Goal: Task Accomplishment & Management: Manage account settings

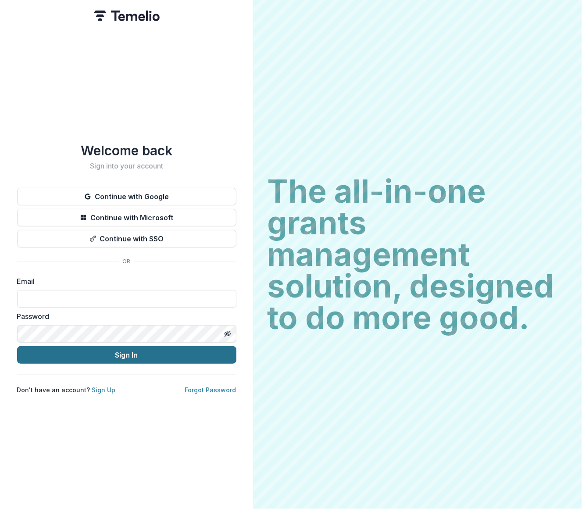
type input "**********"
click at [108, 353] on button "Sign In" at bounding box center [126, 355] width 219 height 18
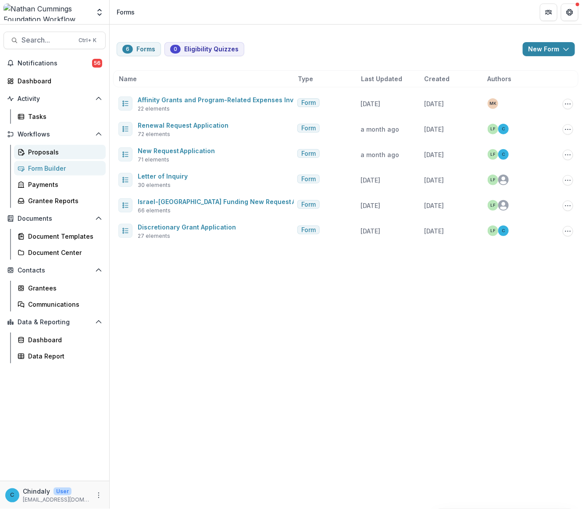
click at [42, 153] on div "Proposals" at bounding box center [63, 151] width 71 height 9
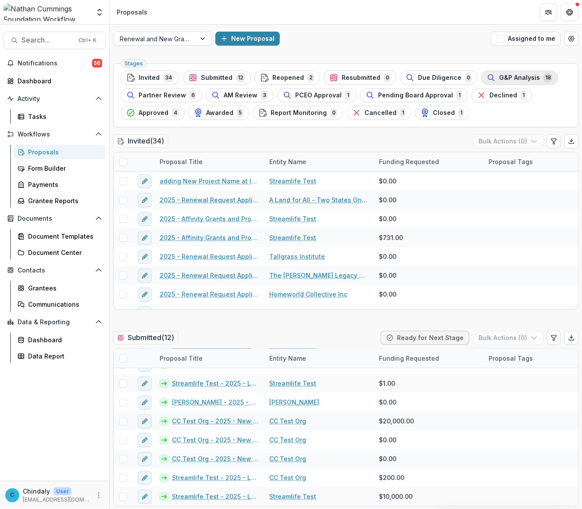
click at [492, 80] on line "button" at bounding box center [493, 80] width 2 height 2
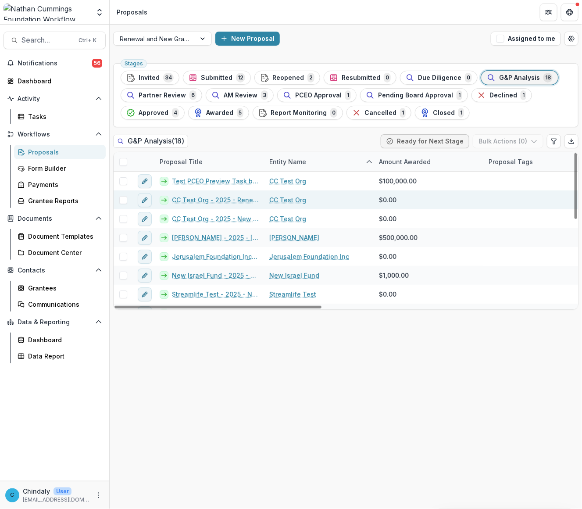
click at [220, 202] on link "CC Test Org - 2025 - Renewal Request Application" at bounding box center [215, 199] width 87 height 9
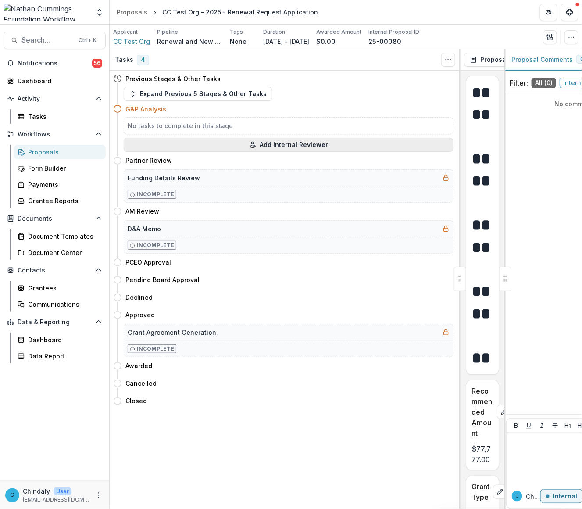
click at [293, 143] on button "Add Internal Reviewer" at bounding box center [289, 145] width 330 height 14
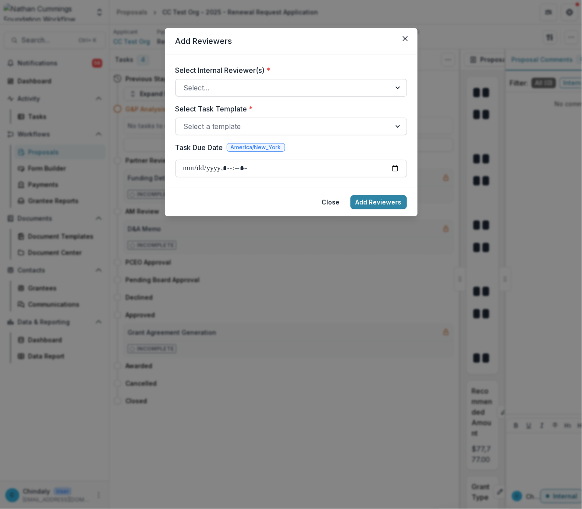
click at [263, 90] on div at bounding box center [283, 88] width 199 height 12
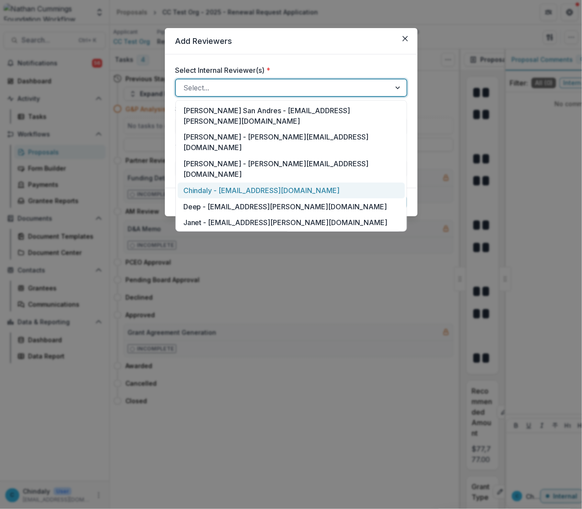
click at [269, 182] on div "Chindaly - [EMAIL_ADDRESS][DOMAIN_NAME]" at bounding box center [291, 190] width 227 height 16
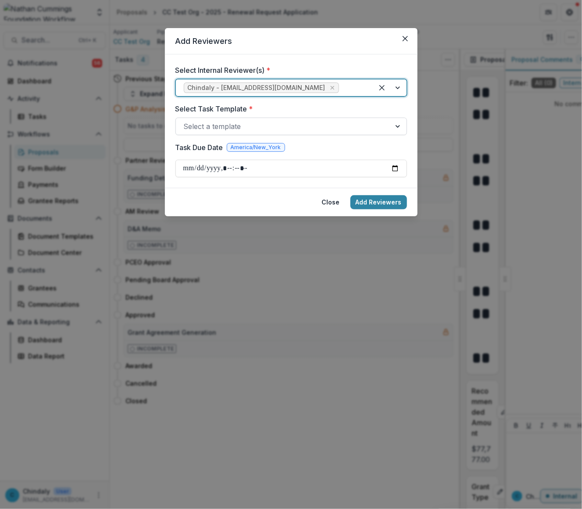
click at [245, 126] on div at bounding box center [283, 126] width 199 height 12
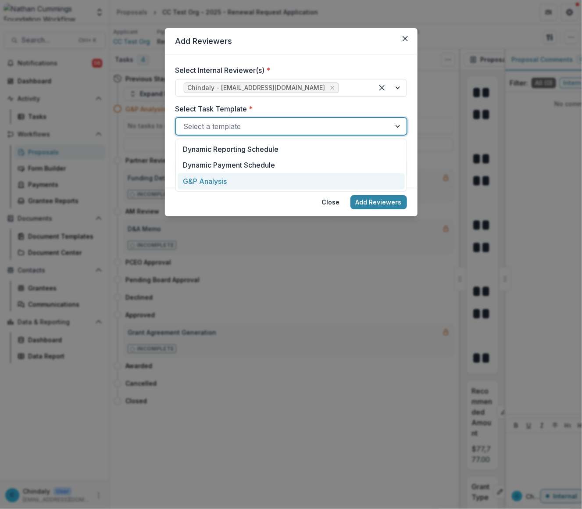
click at [249, 175] on div "G&P Analysis" at bounding box center [291, 181] width 227 height 16
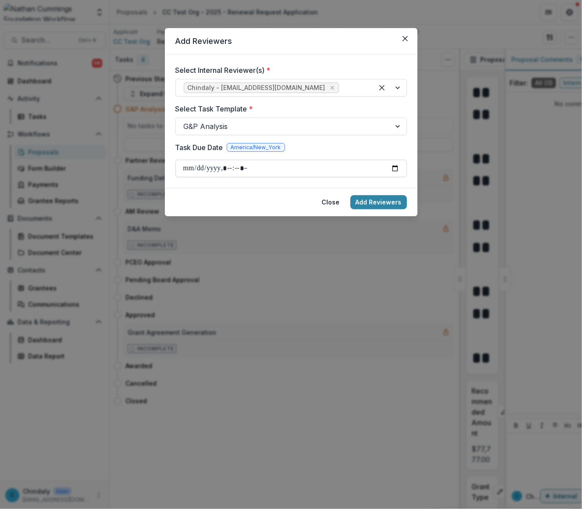
click at [274, 167] on input "Task Due Date" at bounding box center [290, 169] width 231 height 18
click at [395, 172] on input "Task Due Date" at bounding box center [290, 169] width 231 height 18
type input "**********"
click at [378, 199] on button "Add Reviewers" at bounding box center [378, 202] width 57 height 14
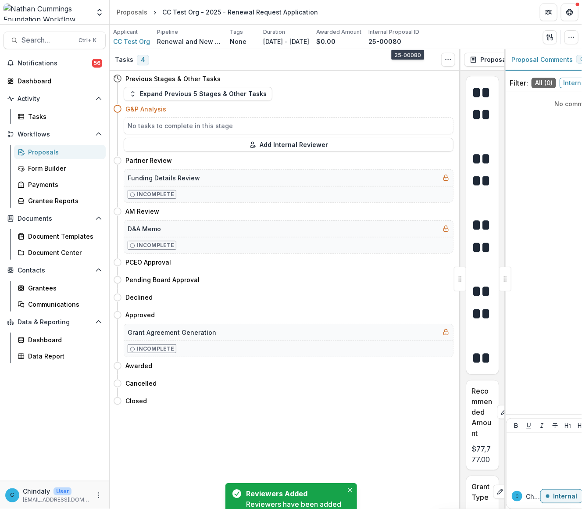
click at [401, 40] on p "25-00080" at bounding box center [384, 41] width 33 height 9
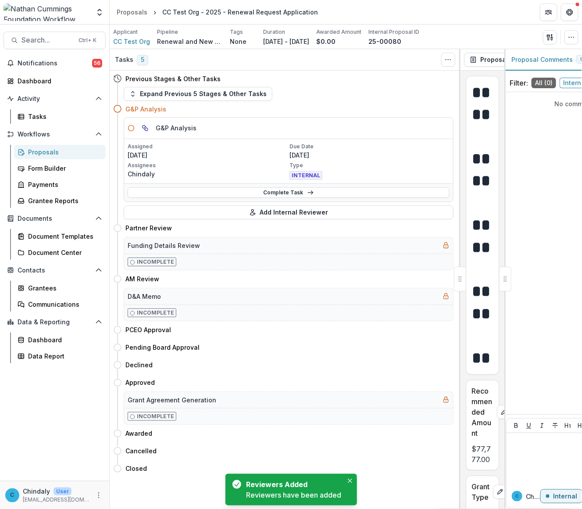
click at [311, 128] on div "G&P Analysis" at bounding box center [288, 127] width 329 height 21
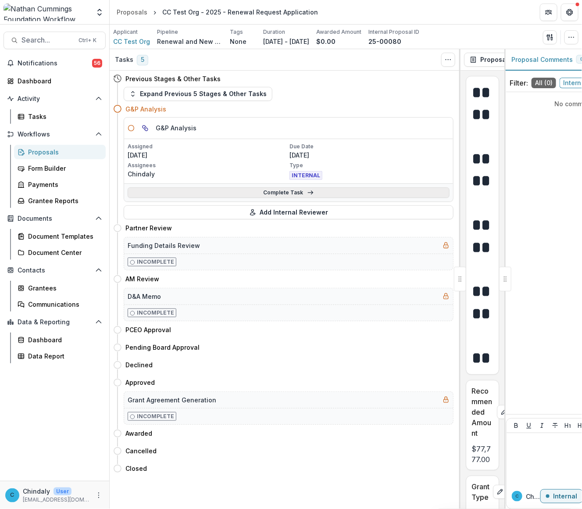
click at [247, 191] on link "Complete Task" at bounding box center [289, 192] width 322 height 11
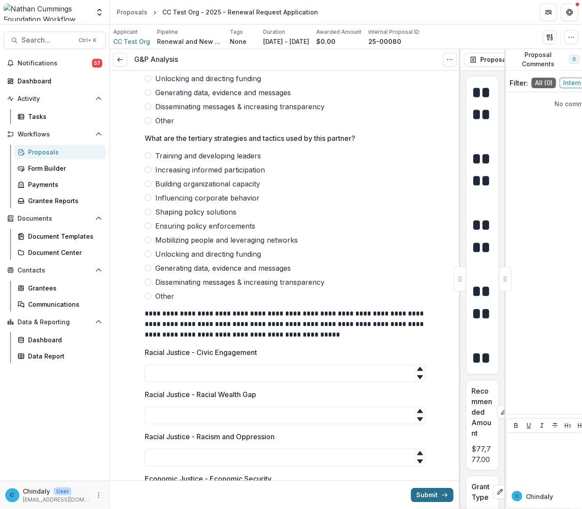
click at [432, 496] on button "Submit" at bounding box center [432, 494] width 43 height 14
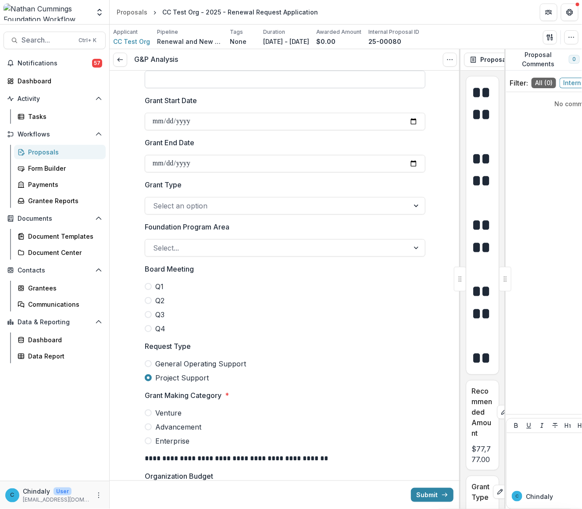
click at [338, 83] on input "Recommended Amount *" at bounding box center [285, 80] width 281 height 18
click at [199, 84] on input "*" at bounding box center [285, 80] width 281 height 18
type input "****"
click at [422, 492] on button "Submit" at bounding box center [432, 494] width 43 height 14
click at [153, 409] on label "Venture" at bounding box center [285, 412] width 281 height 11
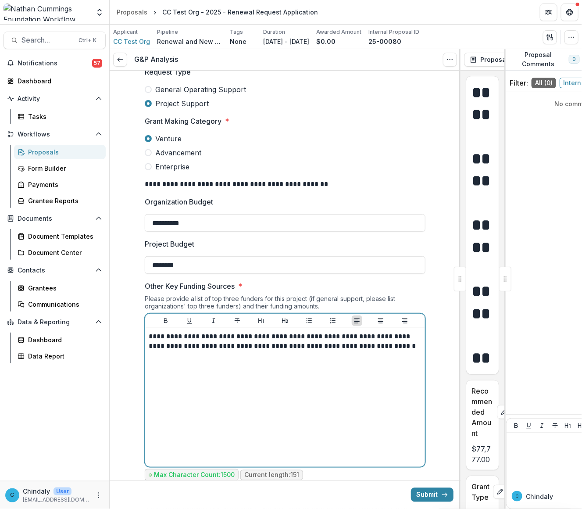
click at [303, 409] on div "**********" at bounding box center [285, 397] width 273 height 132
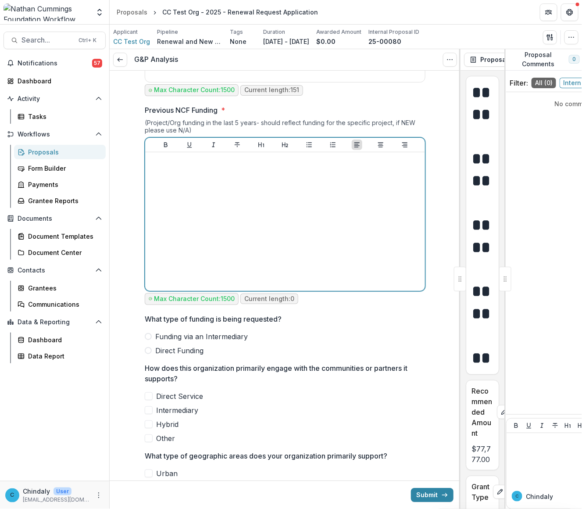
click at [250, 250] on div at bounding box center [285, 222] width 273 height 132
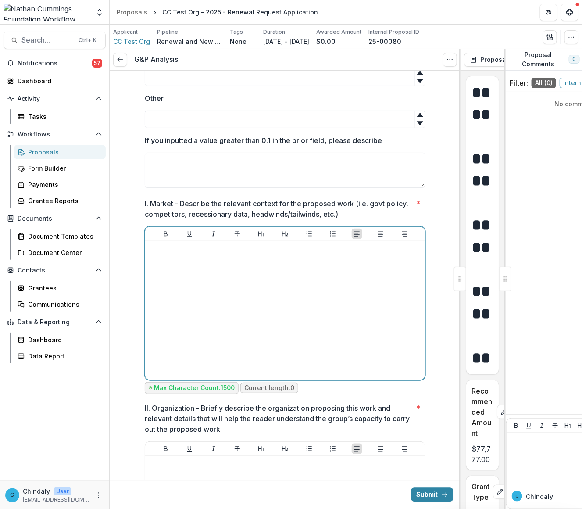
click at [242, 322] on div at bounding box center [285, 311] width 273 height 132
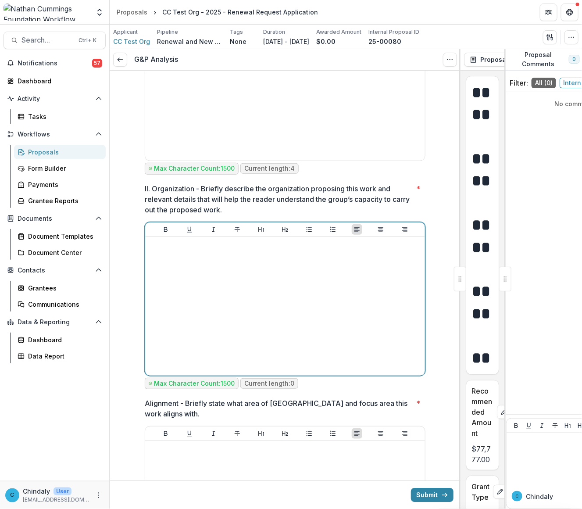
click at [242, 322] on div at bounding box center [285, 306] width 273 height 132
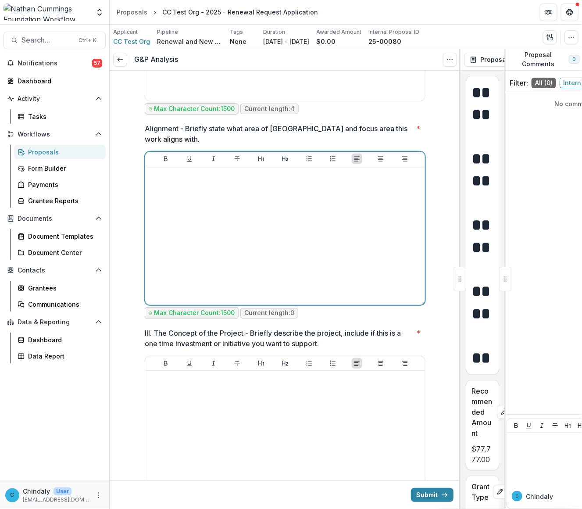
click at [249, 253] on div at bounding box center [285, 236] width 273 height 132
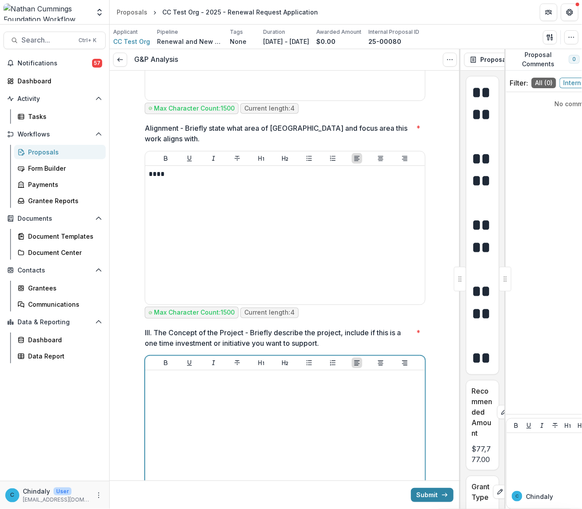
click at [246, 423] on div at bounding box center [285, 440] width 273 height 132
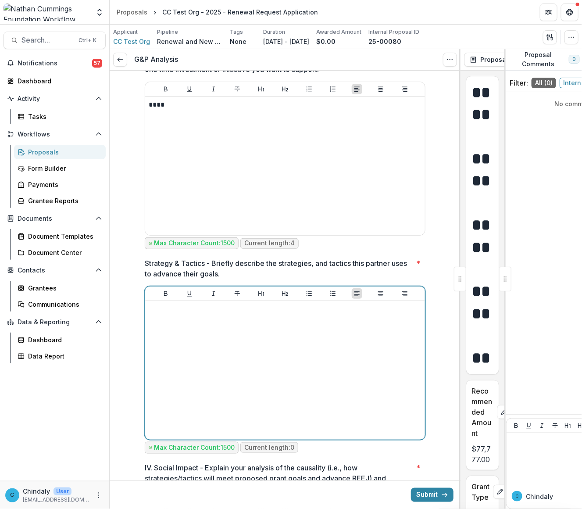
click at [251, 393] on div at bounding box center [285, 370] width 273 height 132
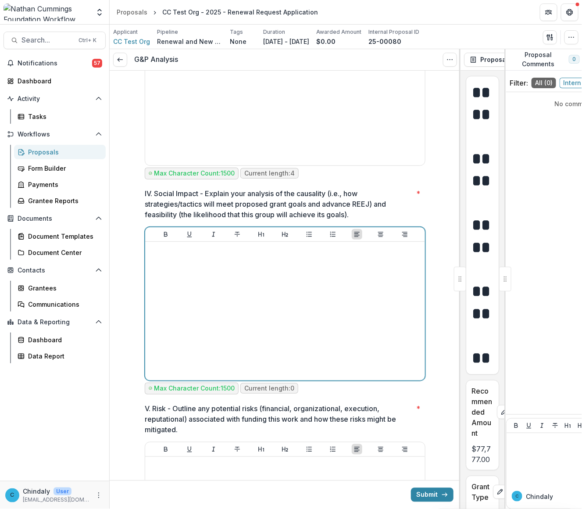
click at [256, 341] on div at bounding box center [285, 311] width 273 height 132
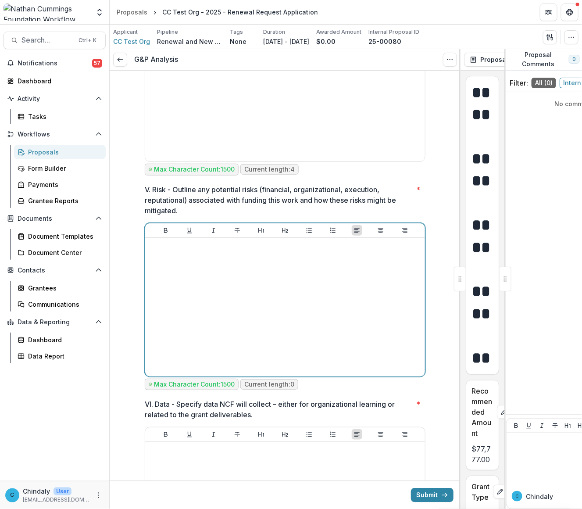
click at [256, 341] on div at bounding box center [285, 307] width 273 height 132
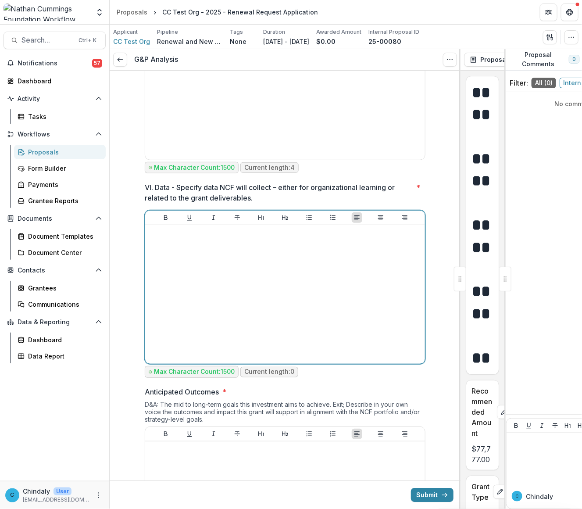
click at [253, 313] on div at bounding box center [285, 294] width 273 height 132
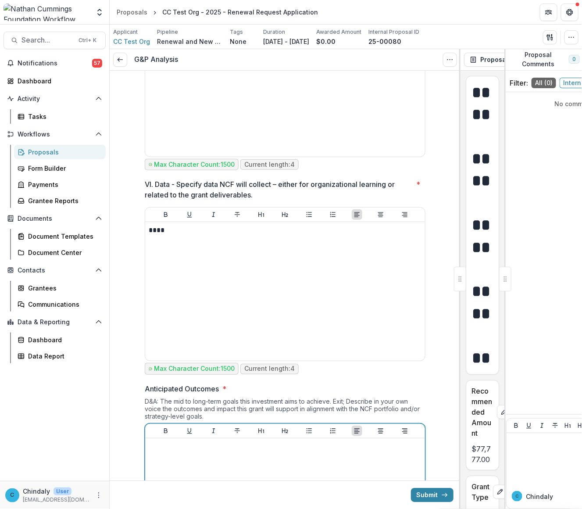
click at [251, 467] on div at bounding box center [285, 507] width 273 height 132
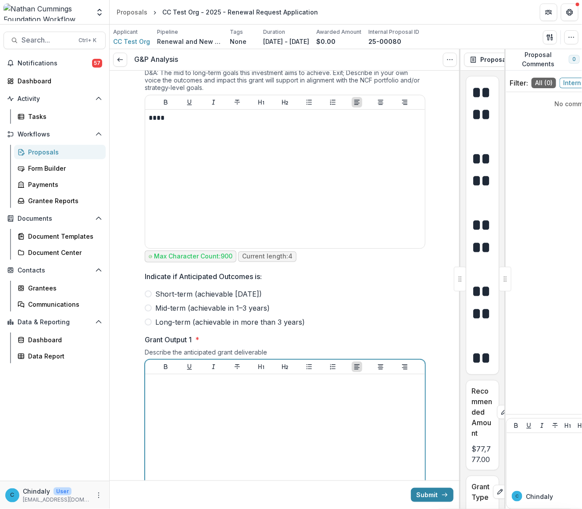
click at [249, 450] on div at bounding box center [285, 443] width 273 height 132
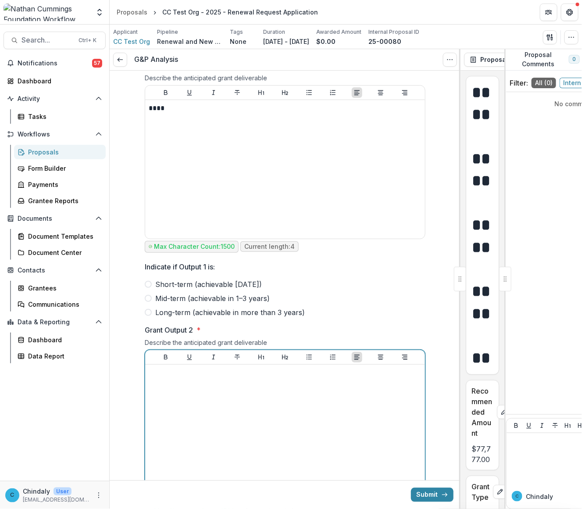
click at [249, 450] on div at bounding box center [285, 434] width 273 height 132
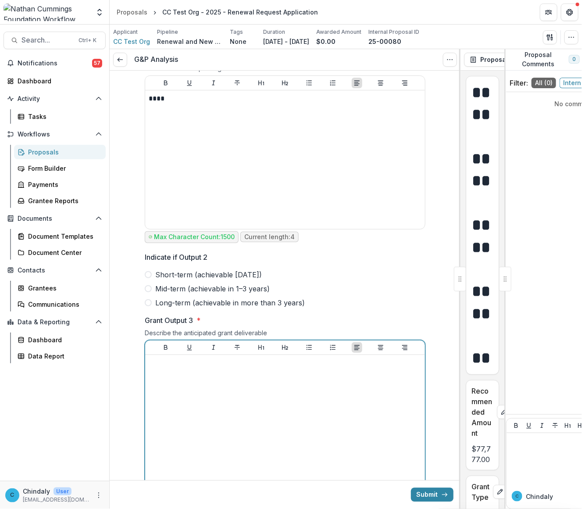
click at [249, 450] on div at bounding box center [285, 424] width 273 height 132
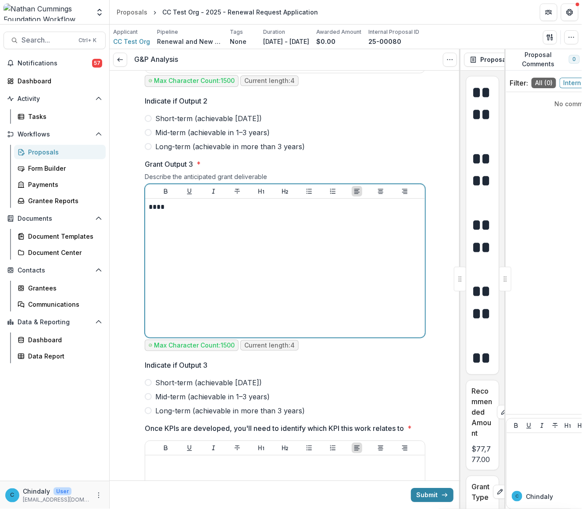
scroll to position [5465, 0]
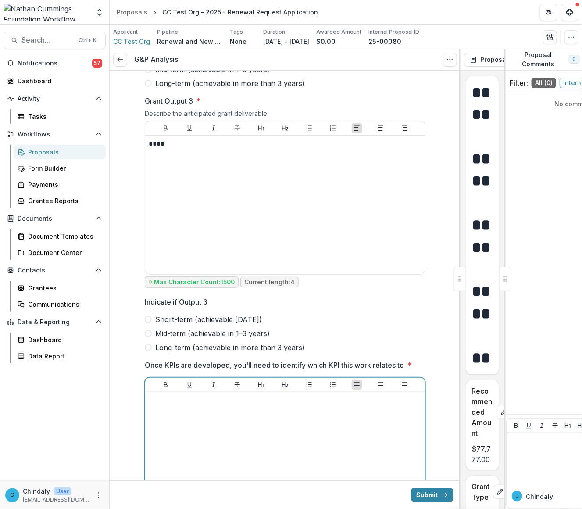
click at [249, 450] on div at bounding box center [285, 461] width 273 height 132
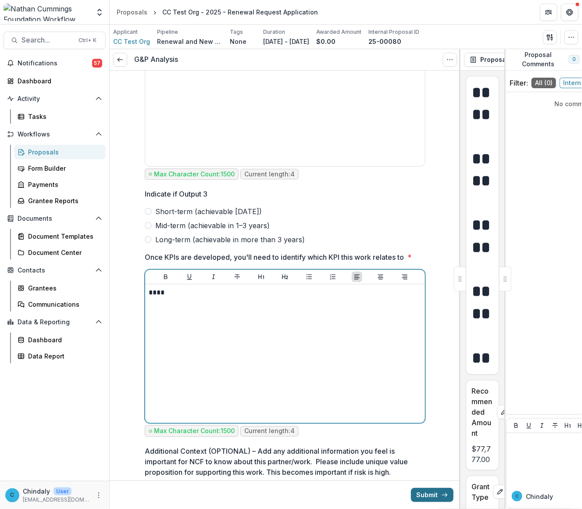
scroll to position [5564, 0]
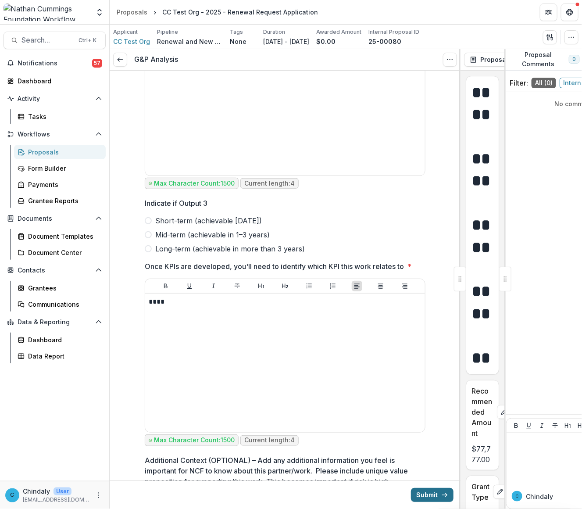
click at [445, 488] on button "Submit" at bounding box center [432, 494] width 43 height 14
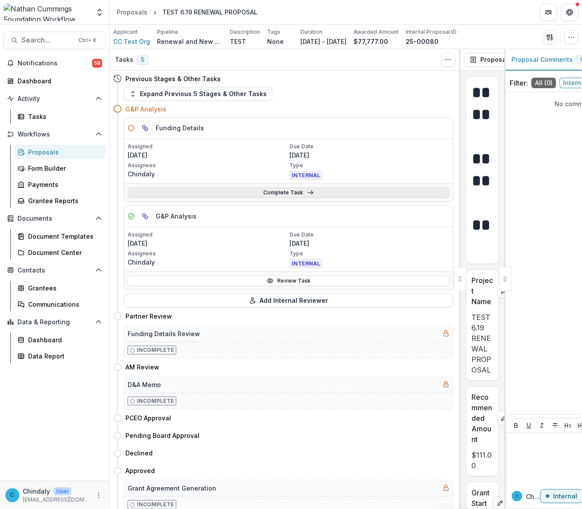
click at [296, 193] on link "Complete Task" at bounding box center [289, 192] width 322 height 11
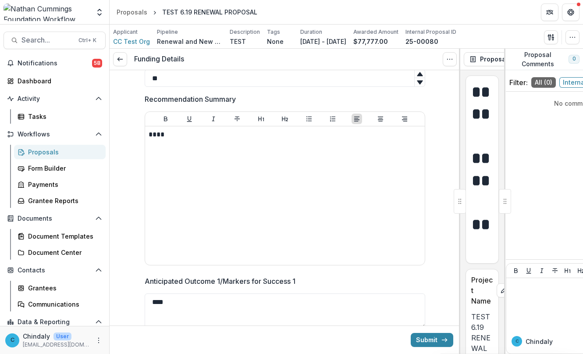
scroll to position [219, 0]
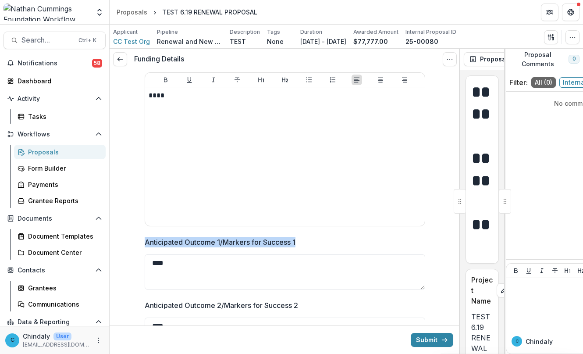
drag, startPoint x: 303, startPoint y: 237, endPoint x: 136, endPoint y: 238, distance: 167.0
click at [138, 238] on div "**********" at bounding box center [285, 142] width 295 height 582
copy p "Anticipated Outcome 1/Markers for Success 1"
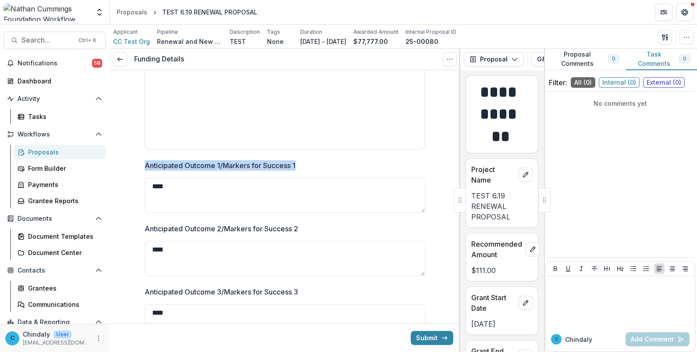
scroll to position [342, 0]
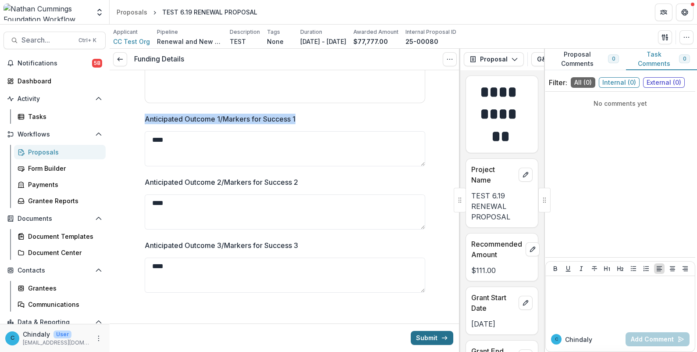
click at [427, 338] on button "Submit" at bounding box center [432, 338] width 43 height 14
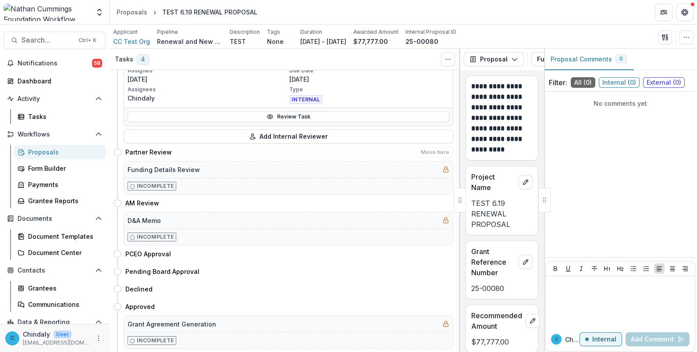
scroll to position [164, 0]
click at [164, 152] on h4 "Partner Review" at bounding box center [148, 151] width 46 height 9
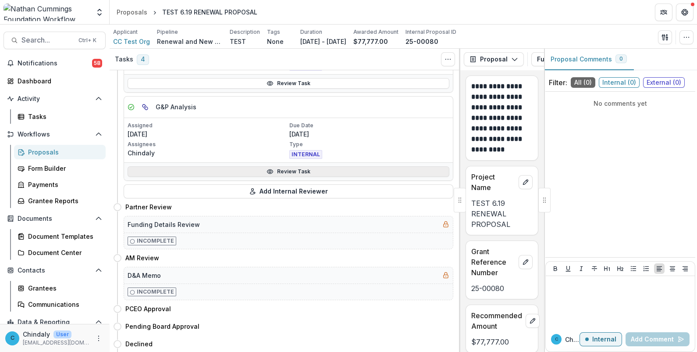
scroll to position [109, 0]
click at [340, 174] on link "Review Task" at bounding box center [289, 171] width 322 height 11
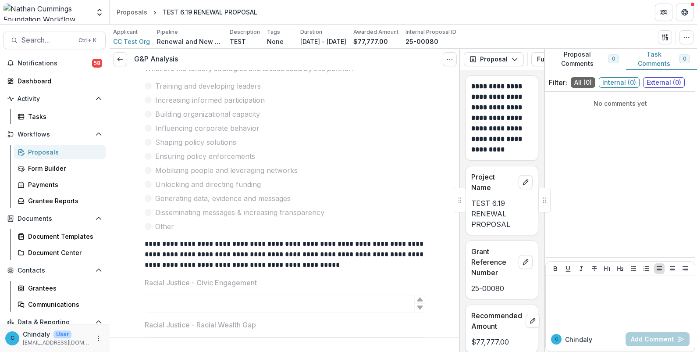
scroll to position [1918, 0]
click at [356, 244] on p "**********" at bounding box center [285, 256] width 281 height 32
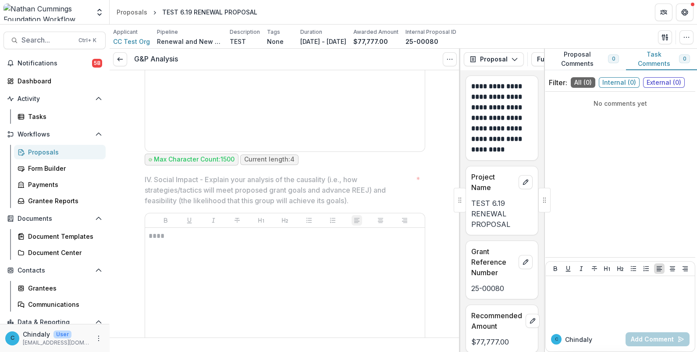
scroll to position [3945, 0]
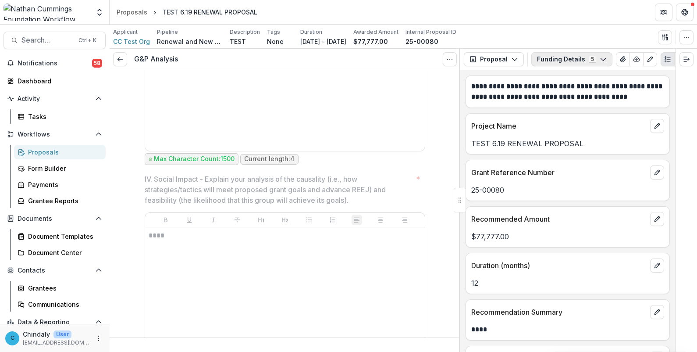
click at [581, 62] on button "Funding Details 5" at bounding box center [571, 59] width 81 height 14
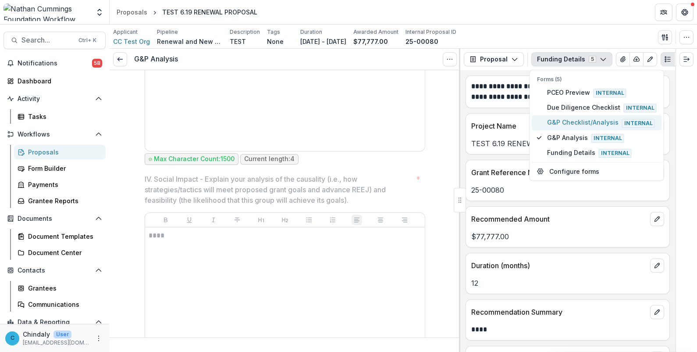
click at [581, 118] on span "G&P Checklist/Analysis Internal" at bounding box center [602, 123] width 110 height 10
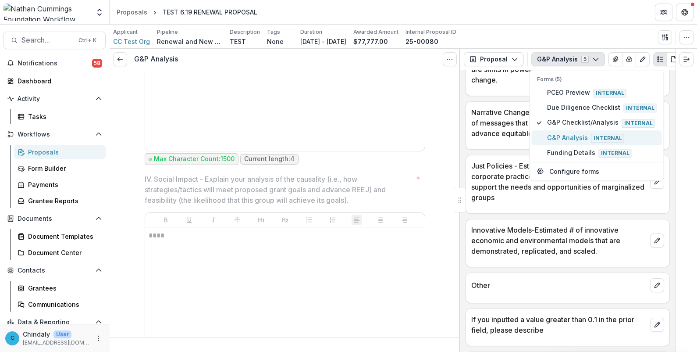
click at [563, 138] on span "G&P Analysis Internal" at bounding box center [602, 138] width 110 height 10
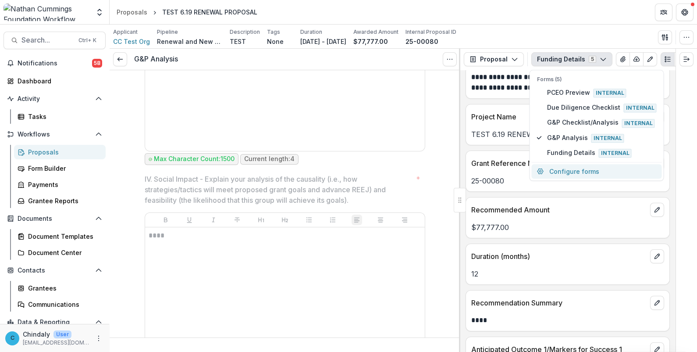
scroll to position [0, 0]
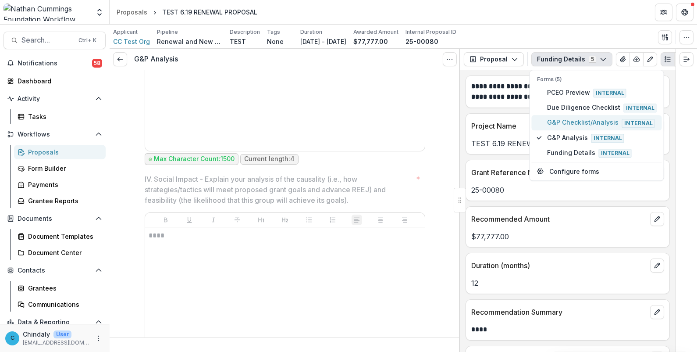
click at [581, 123] on span "G&P Checklist/Analysis Internal" at bounding box center [602, 123] width 110 height 10
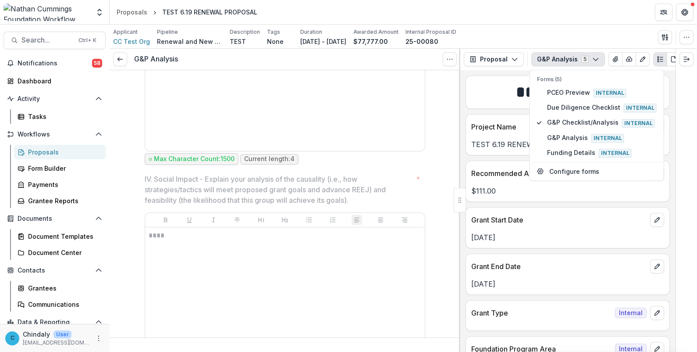
click at [488, 119] on div "Project Name" at bounding box center [567, 123] width 203 height 19
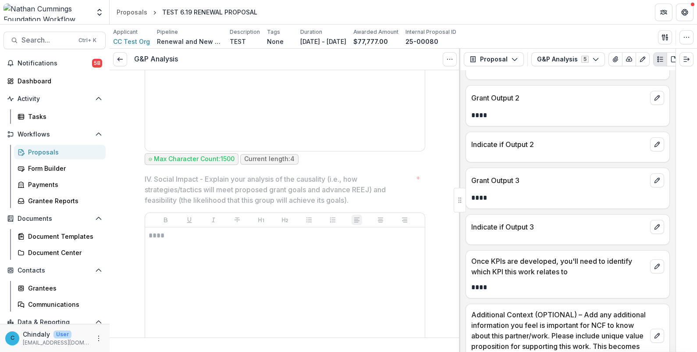
scroll to position [2731, 0]
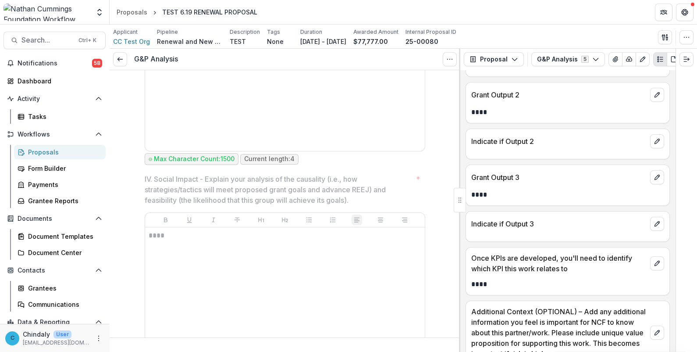
click at [45, 155] on div "Proposals" at bounding box center [63, 151] width 71 height 9
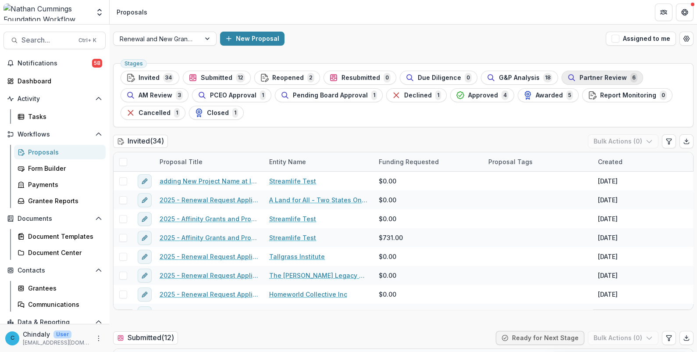
click at [580, 76] on span "Partner Review" at bounding box center [603, 77] width 47 height 7
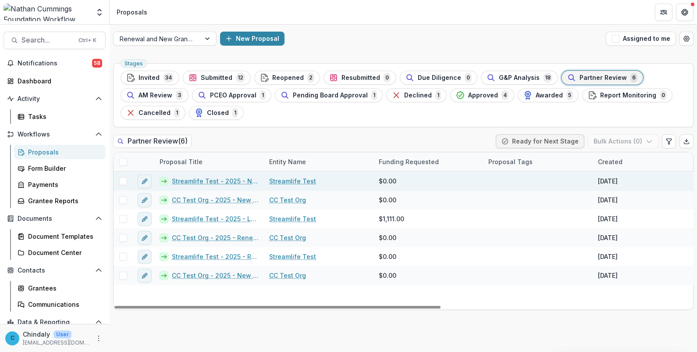
click at [202, 181] on link "Streamlife Test - 2025 - New Request Application" at bounding box center [215, 180] width 87 height 9
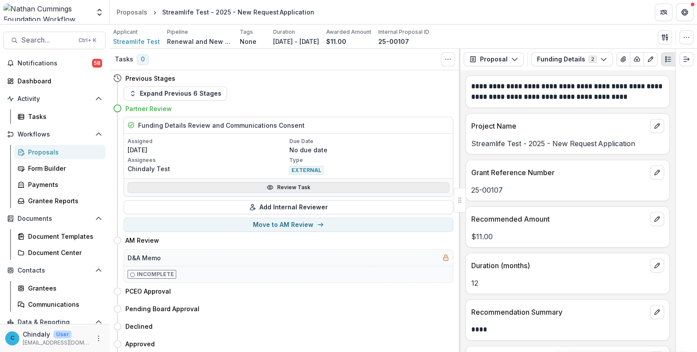
click at [319, 189] on link "Review Task" at bounding box center [289, 187] width 322 height 11
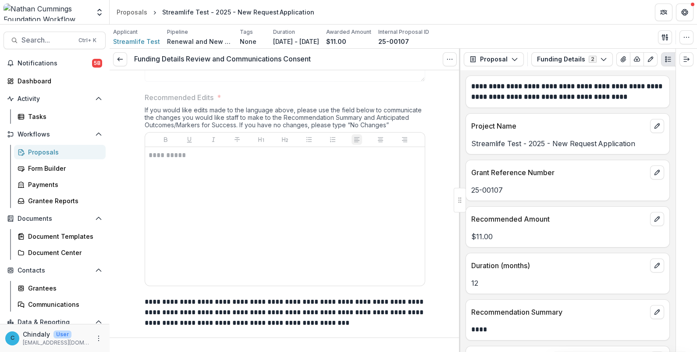
scroll to position [658, 0]
drag, startPoint x: 143, startPoint y: 109, endPoint x: 388, endPoint y: 125, distance: 245.1
click at [388, 125] on div "If you would like edits made to the language above, please use the field below …" at bounding box center [285, 120] width 281 height 26
copy div "If you would like edits made to the language above, please use the field below …"
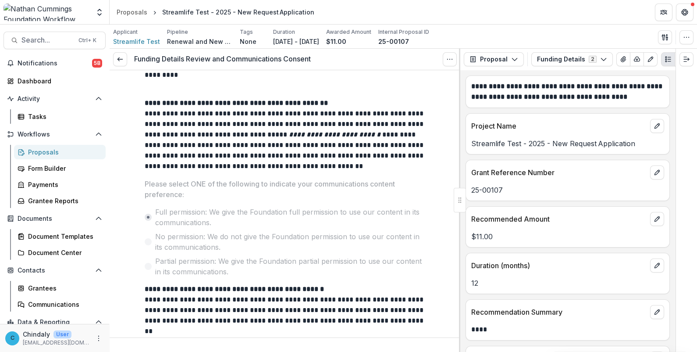
scroll to position [986, 0]
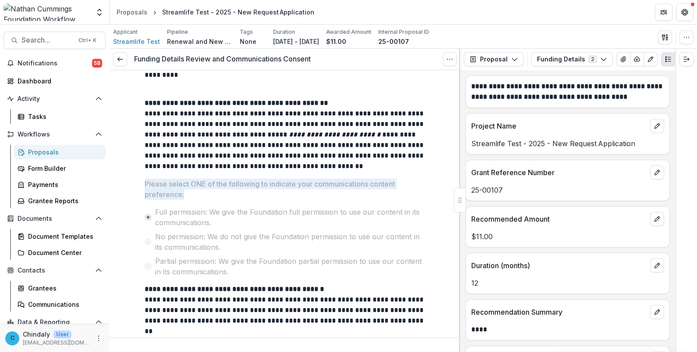
drag, startPoint x: 192, startPoint y: 193, endPoint x: 144, endPoint y: 184, distance: 49.5
click at [145, 184] on p "Please select ONE of the following to indicate your communications content pref…" at bounding box center [282, 188] width 275 height 21
copy p "Please select ONE of the following to indicate your communications content pref…"
click at [220, 224] on span "Full permission: We give the Foundation full permission to use our content in i…" at bounding box center [290, 216] width 270 height 21
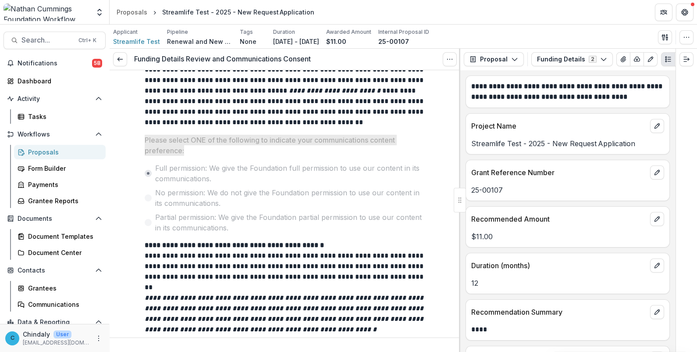
scroll to position [928, 0]
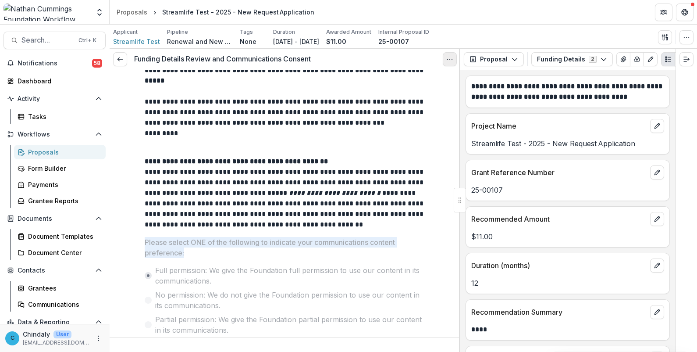
click at [447, 58] on icon "Options" at bounding box center [449, 59] width 7 height 7
click at [403, 93] on button "Reopen Task" at bounding box center [408, 97] width 94 height 14
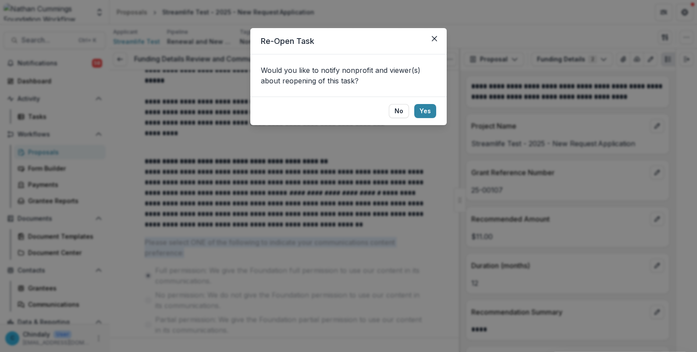
drag, startPoint x: 427, startPoint y: 113, endPoint x: 424, endPoint y: 160, distance: 47.9
click at [424, 160] on div "Re-Open Task Would you like to notify nonprofit and viewer(s) about reopening o…" at bounding box center [348, 176] width 697 height 352
click at [402, 112] on button "No" at bounding box center [399, 111] width 20 height 14
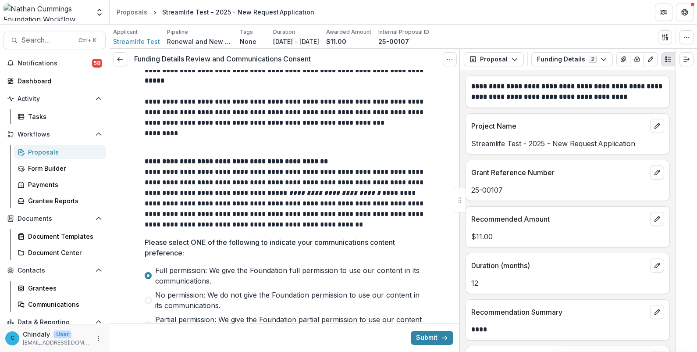
click at [249, 261] on div at bounding box center [285, 263] width 281 height 4
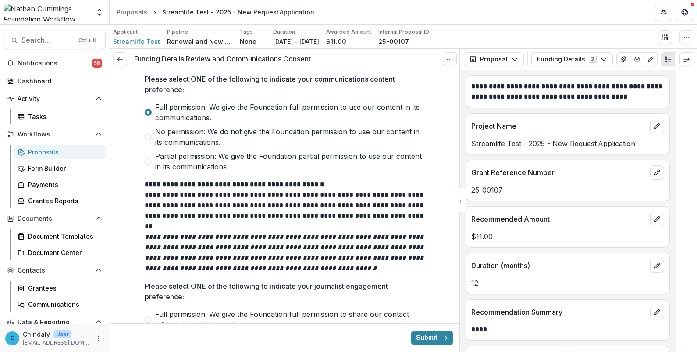
scroll to position [1092, 0]
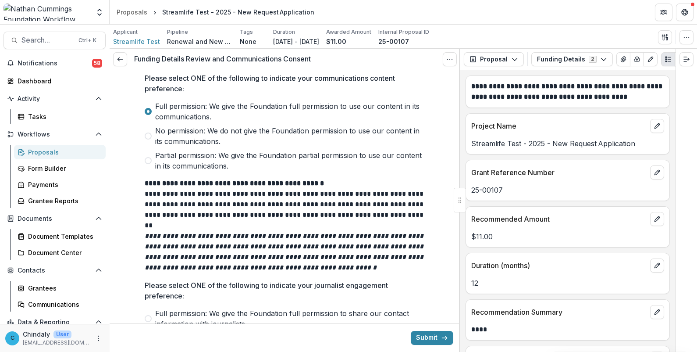
click at [147, 162] on label "Partial permission: We give the Foundation partial permission to use our conten…" at bounding box center [285, 160] width 281 height 21
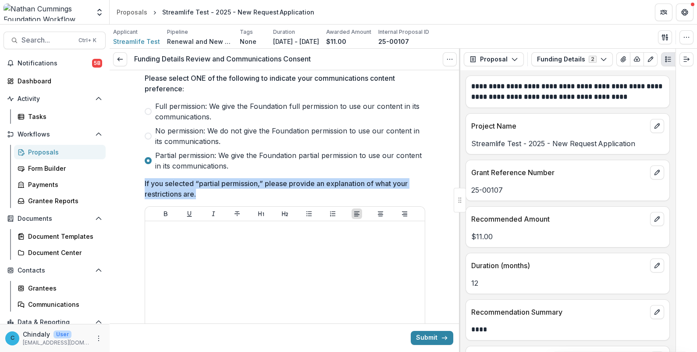
drag, startPoint x: 196, startPoint y: 196, endPoint x: 142, endPoint y: 185, distance: 54.2
copy p "If you selected “partial permission,” please provide an explanation of what you…"
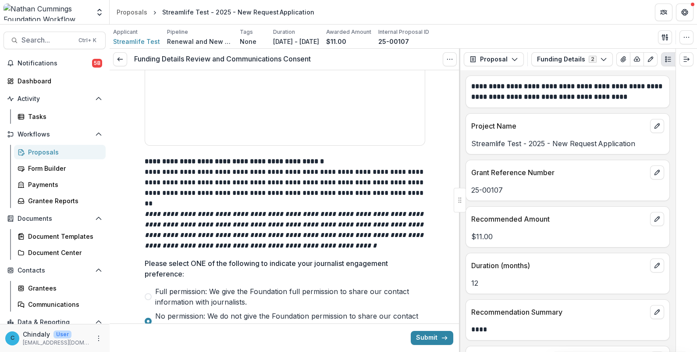
scroll to position [1366, 0]
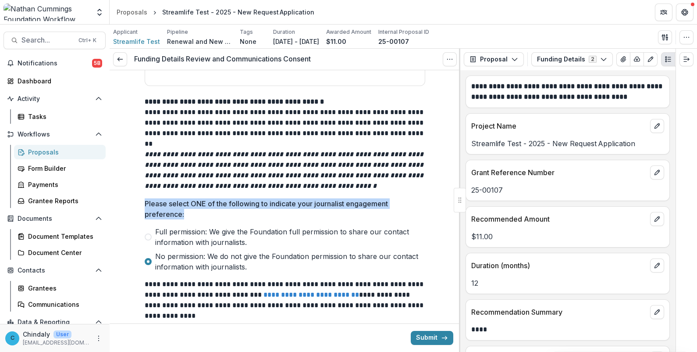
drag, startPoint x: 184, startPoint y: 210, endPoint x: 142, endPoint y: 205, distance: 42.0
copy p "Please select ONE of the following to indicate your journalist engagement prefe…"
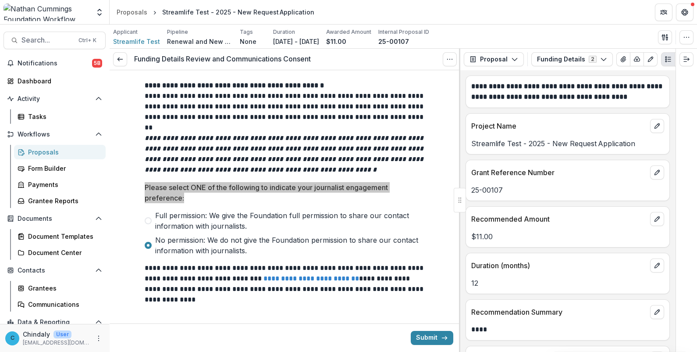
scroll to position [1390, 0]
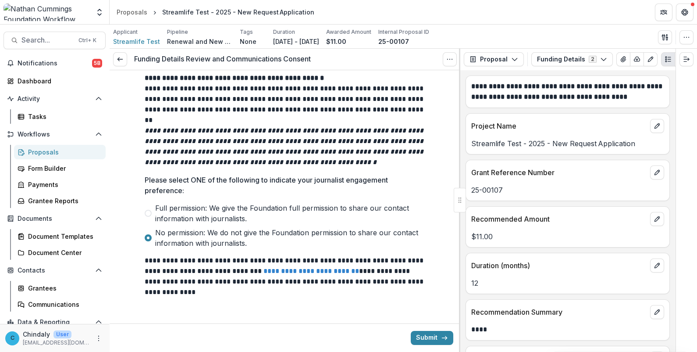
click at [148, 210] on span at bounding box center [148, 213] width 7 height 7
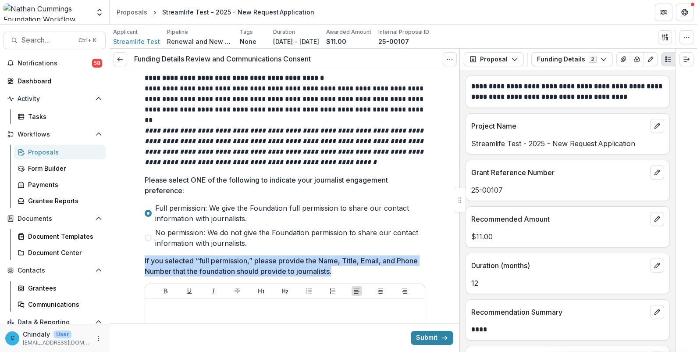
drag, startPoint x: 334, startPoint y: 270, endPoint x: 142, endPoint y: 258, distance: 192.4
copy p "If you selected “full permission,” please provide the Name, Title, Email, and P…"
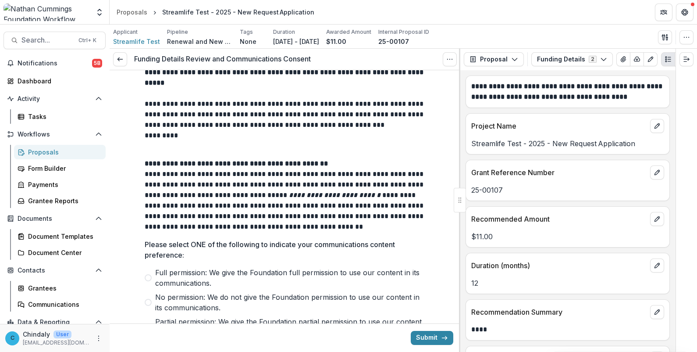
scroll to position [925, 0]
click at [122, 58] on icon at bounding box center [120, 59] width 7 height 7
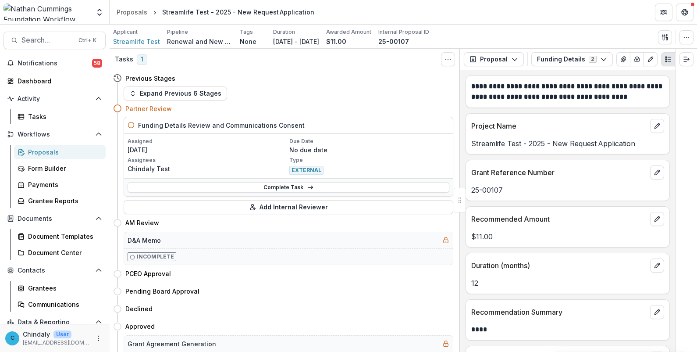
click at [35, 153] on div "Proposals" at bounding box center [63, 151] width 71 height 9
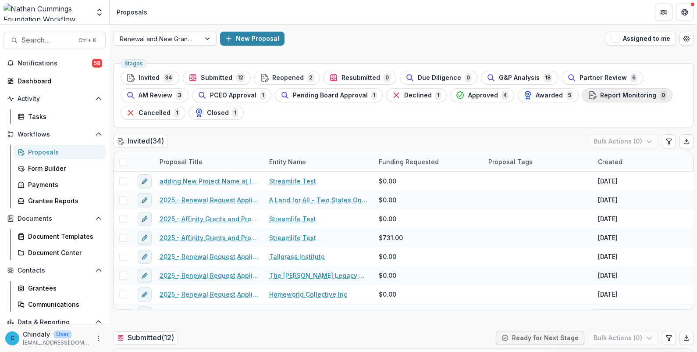
click at [581, 93] on span "Report Monitoring" at bounding box center [628, 95] width 56 height 7
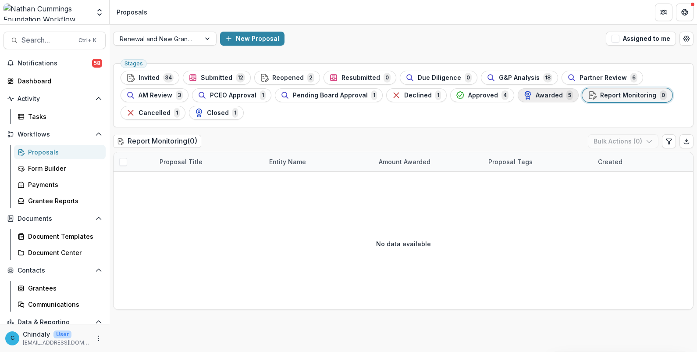
click at [539, 94] on span "Awarded" at bounding box center [549, 95] width 27 height 7
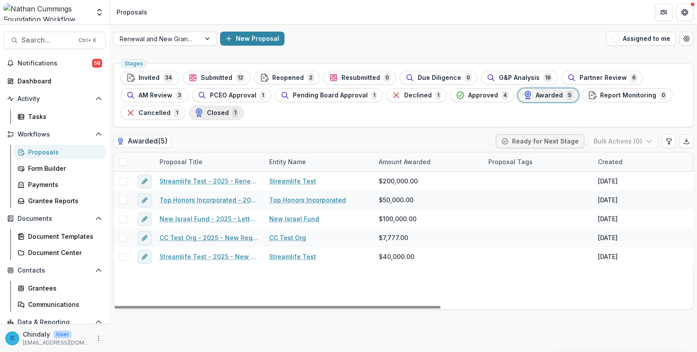
click at [202, 112] on div "Closed 1" at bounding box center [216, 113] width 43 height 10
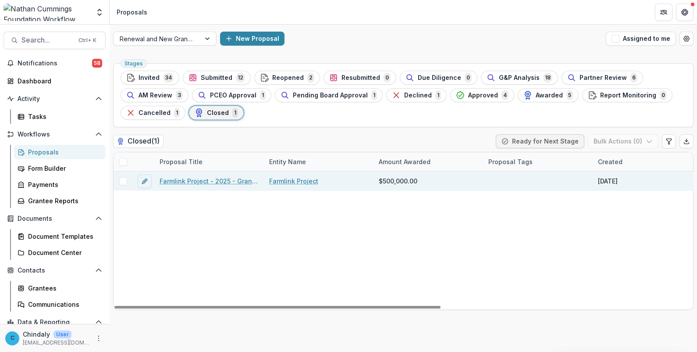
click at [196, 179] on link "Farmlink Project - 2025 - Grants Letter of Inquiry" at bounding box center [209, 180] width 99 height 9
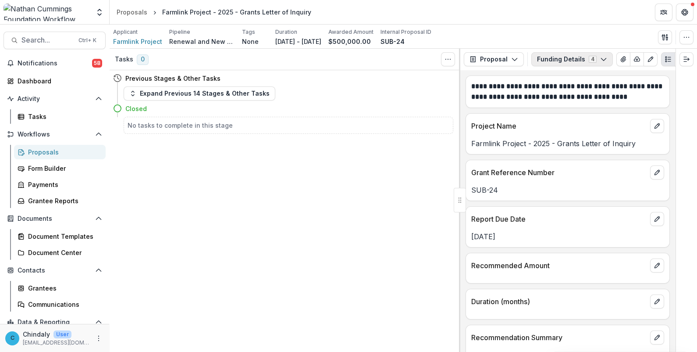
click at [565, 62] on button "Funding Details 4" at bounding box center [572, 59] width 82 height 14
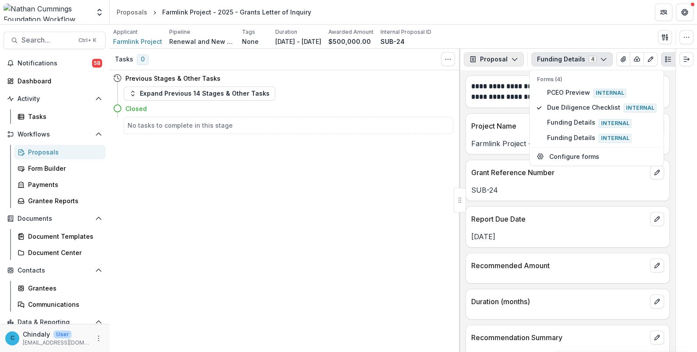
click at [505, 53] on button "Proposal" at bounding box center [494, 59] width 60 height 14
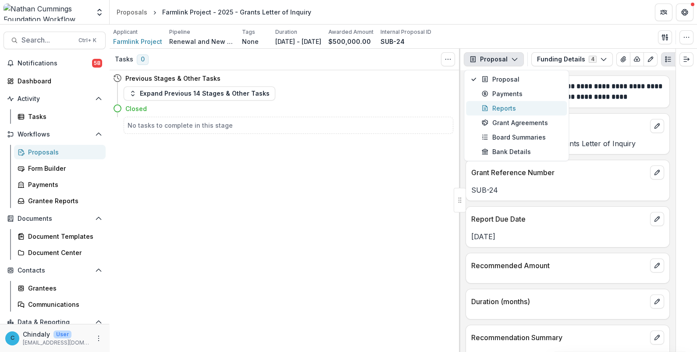
click at [499, 112] on div "Reports" at bounding box center [522, 107] width 80 height 9
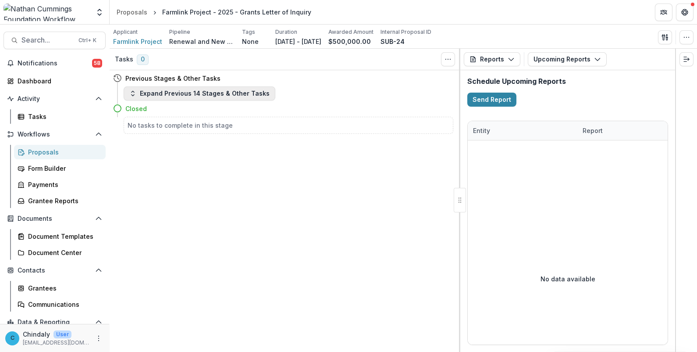
click at [142, 96] on button "Expand Previous 14 Stages & Other Tasks" at bounding box center [200, 93] width 152 height 14
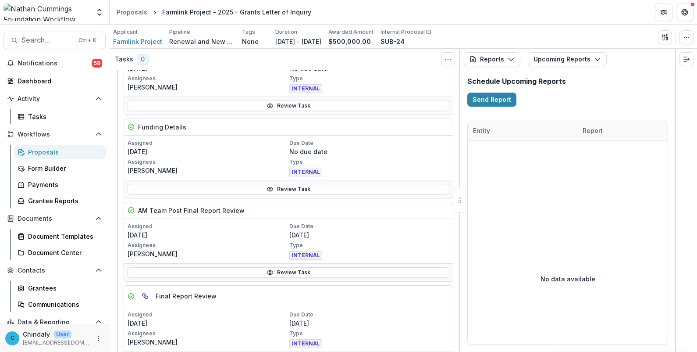
scroll to position [1041, 0]
click at [489, 59] on button "Reports" at bounding box center [492, 59] width 57 height 14
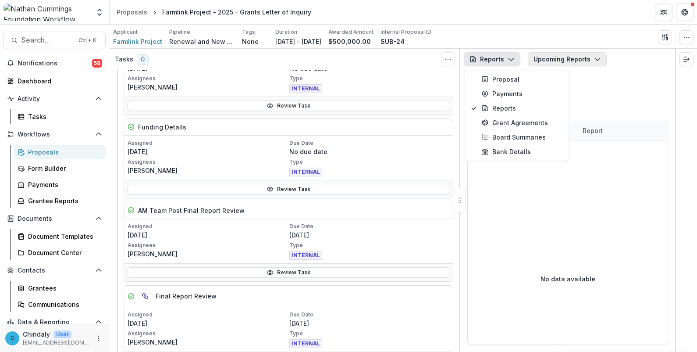
click at [581, 59] on icon "button" at bounding box center [597, 59] width 7 height 7
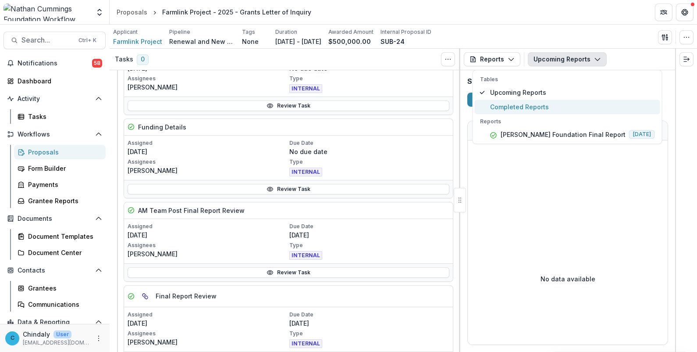
click at [537, 104] on span "Completed Reports" at bounding box center [572, 106] width 165 height 9
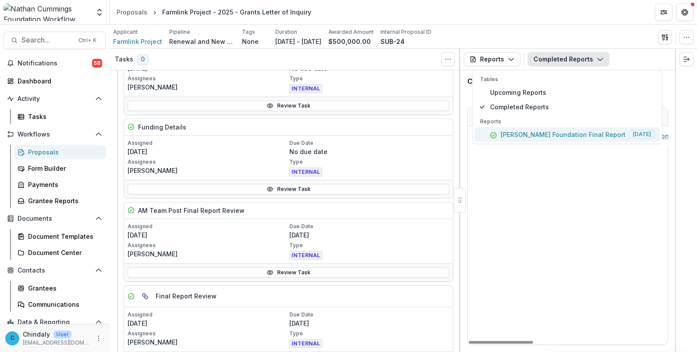
click at [546, 135] on p "[PERSON_NAME] Foundation Final Report" at bounding box center [563, 134] width 125 height 9
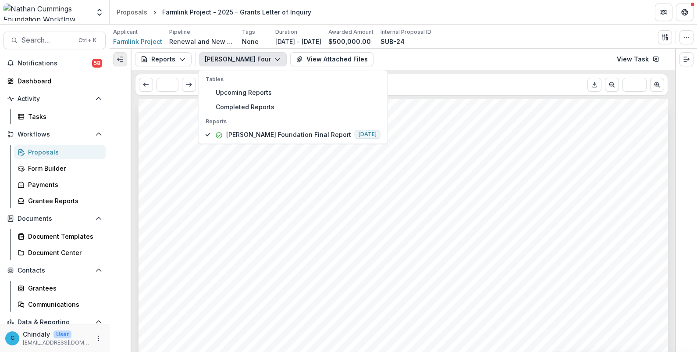
click at [118, 60] on polyline "Expand left" at bounding box center [117, 59] width 1 height 3
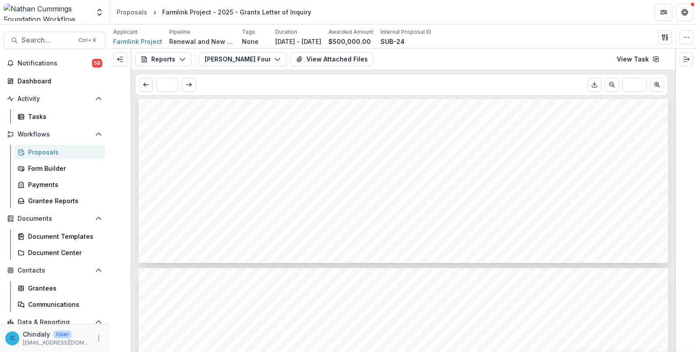
scroll to position [603, 0]
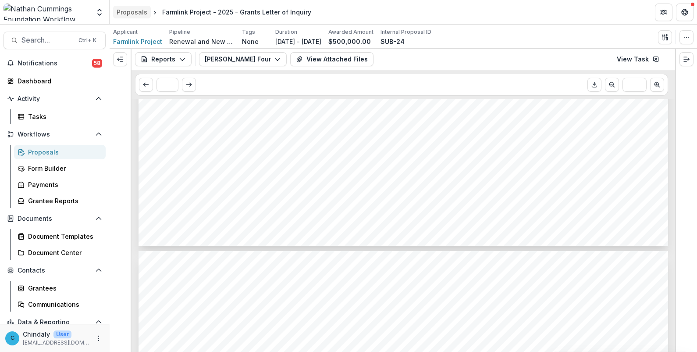
click at [142, 14] on div "Proposals" at bounding box center [132, 11] width 31 height 9
